Goal: Information Seeking & Learning: Learn about a topic

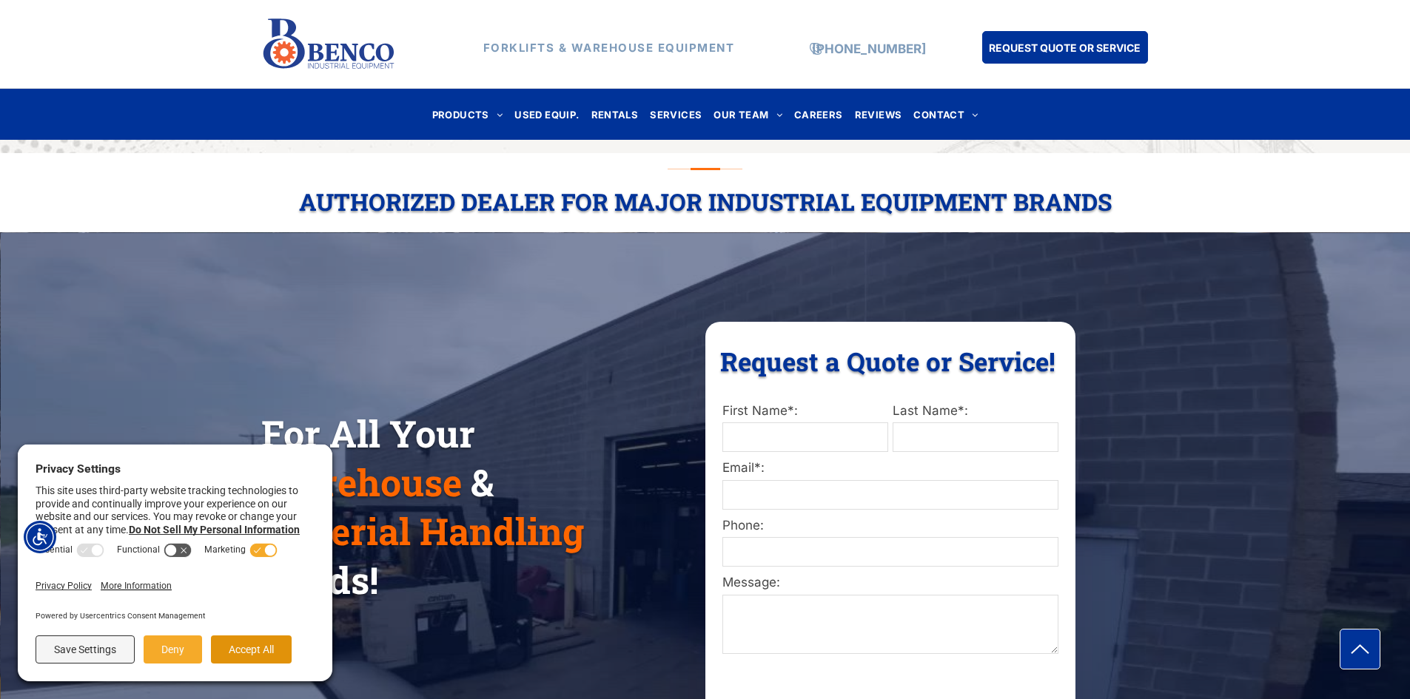
click at [246, 652] on button "Accept All" at bounding box center [251, 650] width 81 height 28
